Goal: Information Seeking & Learning: Learn about a topic

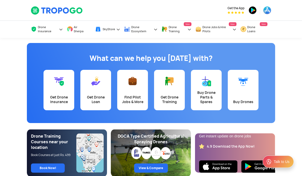
click at [60, 26] on link "Drone Insurance" at bounding box center [47, 29] width 32 height 17
click at [61, 28] on link "Drone Insurance" at bounding box center [47, 29] width 32 height 17
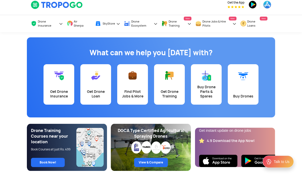
click at [0, 0] on span "Book courses online with just ₹499/-" at bounding box center [0, 0] width 0 height 0
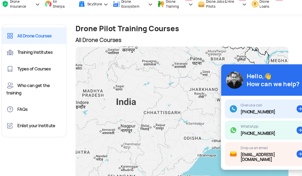
scroll to position [15, 0]
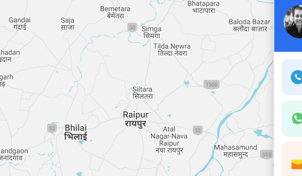
click at [93, 52] on div at bounding box center [182, 120] width 179 height 141
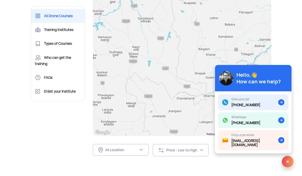
scroll to position [70, 0]
click at [286, 168] on img at bounding box center [287, 162] width 12 height 12
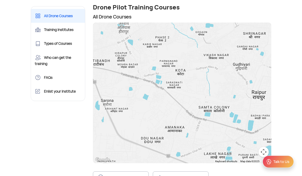
scroll to position [42, 0]
click at [53, 30] on link "Training Institutes" at bounding box center [58, 30] width 54 height 14
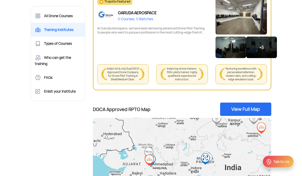
scroll to position [83, 0]
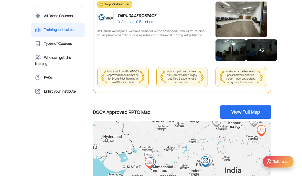
click at [44, 44] on link "Types of Courses" at bounding box center [58, 44] width 54 height 14
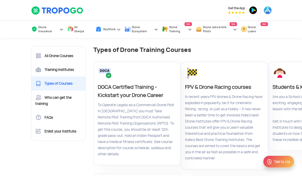
scroll to position [0, 2]
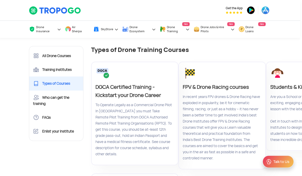
click at [0, 0] on img at bounding box center [0, 0] width 0 height 0
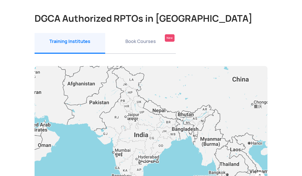
scroll to position [32, 0]
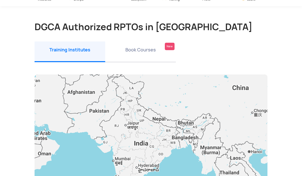
click at [148, 48] on li "Book Courses New" at bounding box center [140, 51] width 71 height 21
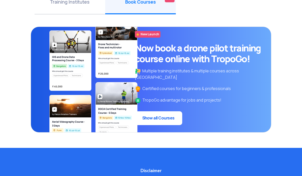
scroll to position [76, 0]
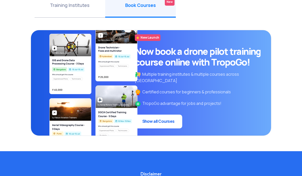
click at [161, 125] on link "Show all Courses" at bounding box center [158, 122] width 47 height 14
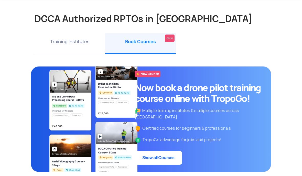
scroll to position [0, 0]
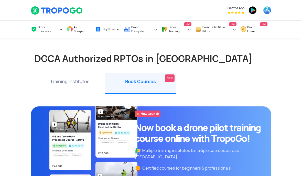
click at [281, 41] on section "DGCA Authorized RPTOs in India Training Institutes Training Institutes Book Cou…" at bounding box center [151, 133] width 302 height 190
click at [257, 20] on div "Get the App" at bounding box center [192, 10] width 158 height 20
click at [256, 26] on span "Drone Loans" at bounding box center [254, 29] width 15 height 8
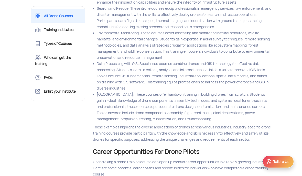
scroll to position [5379, 0]
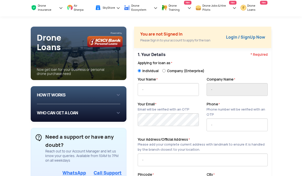
scroll to position [22, 0]
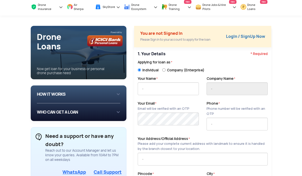
click at [110, 95] on div "HOW IT WORKS 1 Login/Create you account with your email or phone number 2 Fill …" at bounding box center [78, 94] width 83 height 9
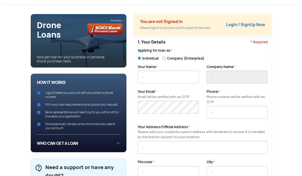
scroll to position [35, 0]
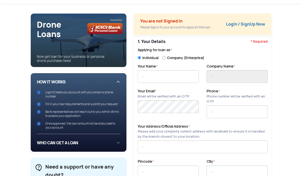
click at [120, 74] on div "HOW IT WORKS 1 Login/Create you account with your email or phone number 2 Fill …" at bounding box center [78, 103] width 83 height 61
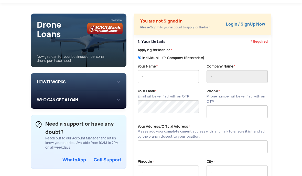
click at [120, 98] on div "WHO CAN GET A LOAN If you are an individual looking to: Buy drone for personal …" at bounding box center [78, 99] width 83 height 9
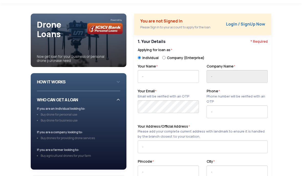
click at [120, 98] on div "WHO CAN GET A LOAN If you are an individual looking to: Buy drone for personal …" at bounding box center [78, 130] width 83 height 70
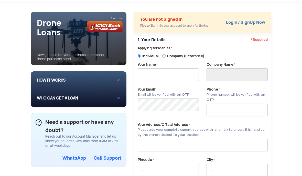
scroll to position [0, 0]
